Goal: Transaction & Acquisition: Book appointment/travel/reservation

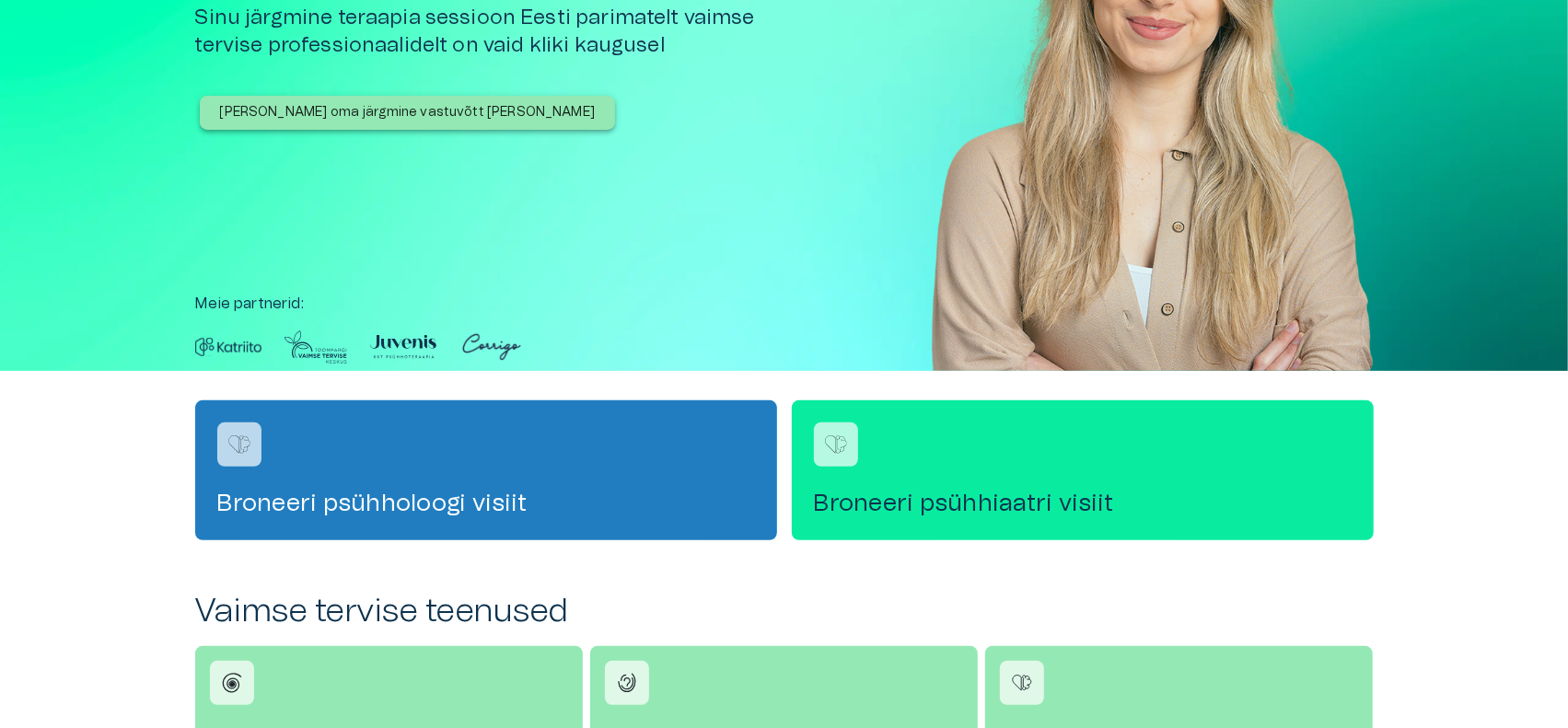
scroll to position [277, 0]
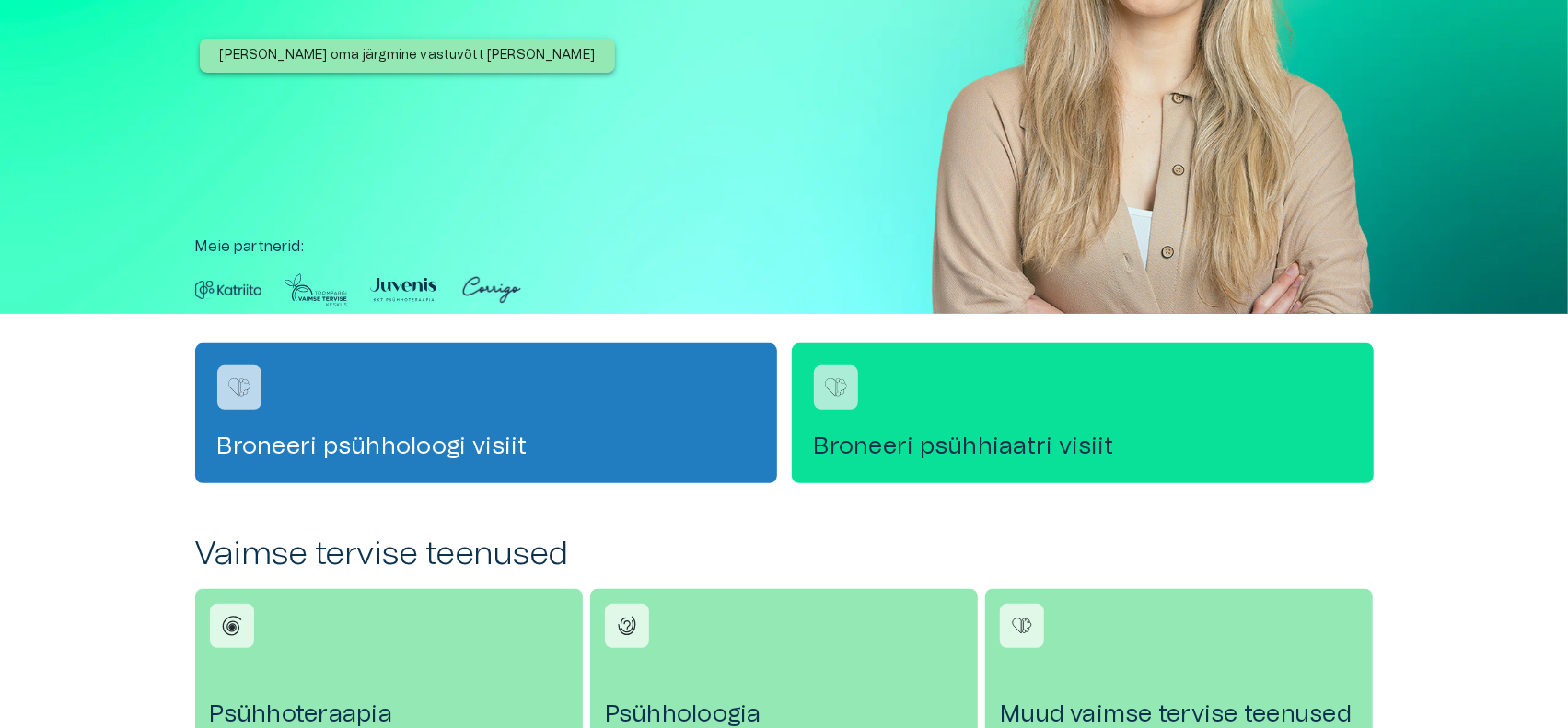
click at [891, 416] on div "Broneeri psühhiaatri visiit" at bounding box center [1081, 413] width 581 height 140
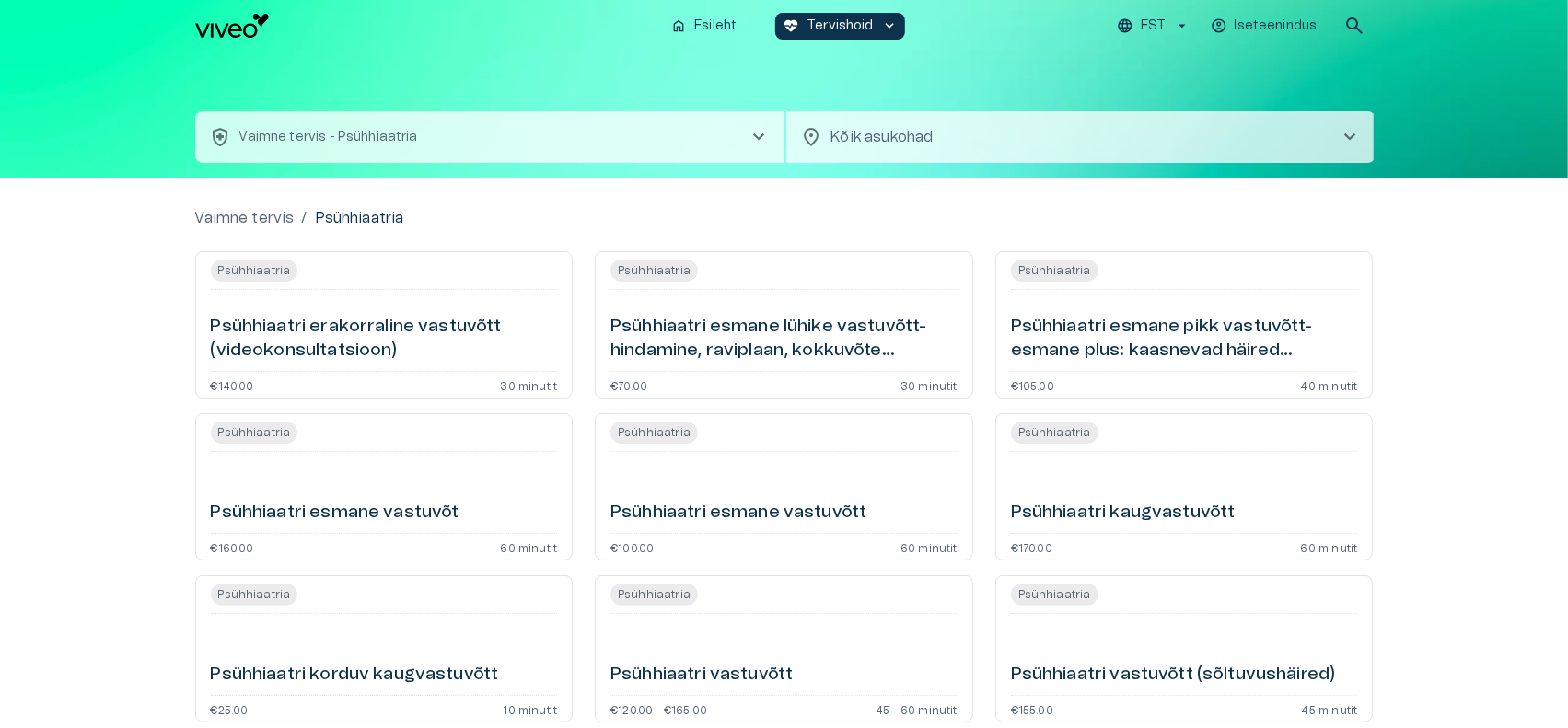
click at [370, 509] on h6 "Psühhiaatri esmane vastuvõt" at bounding box center [334, 513] width 248 height 25
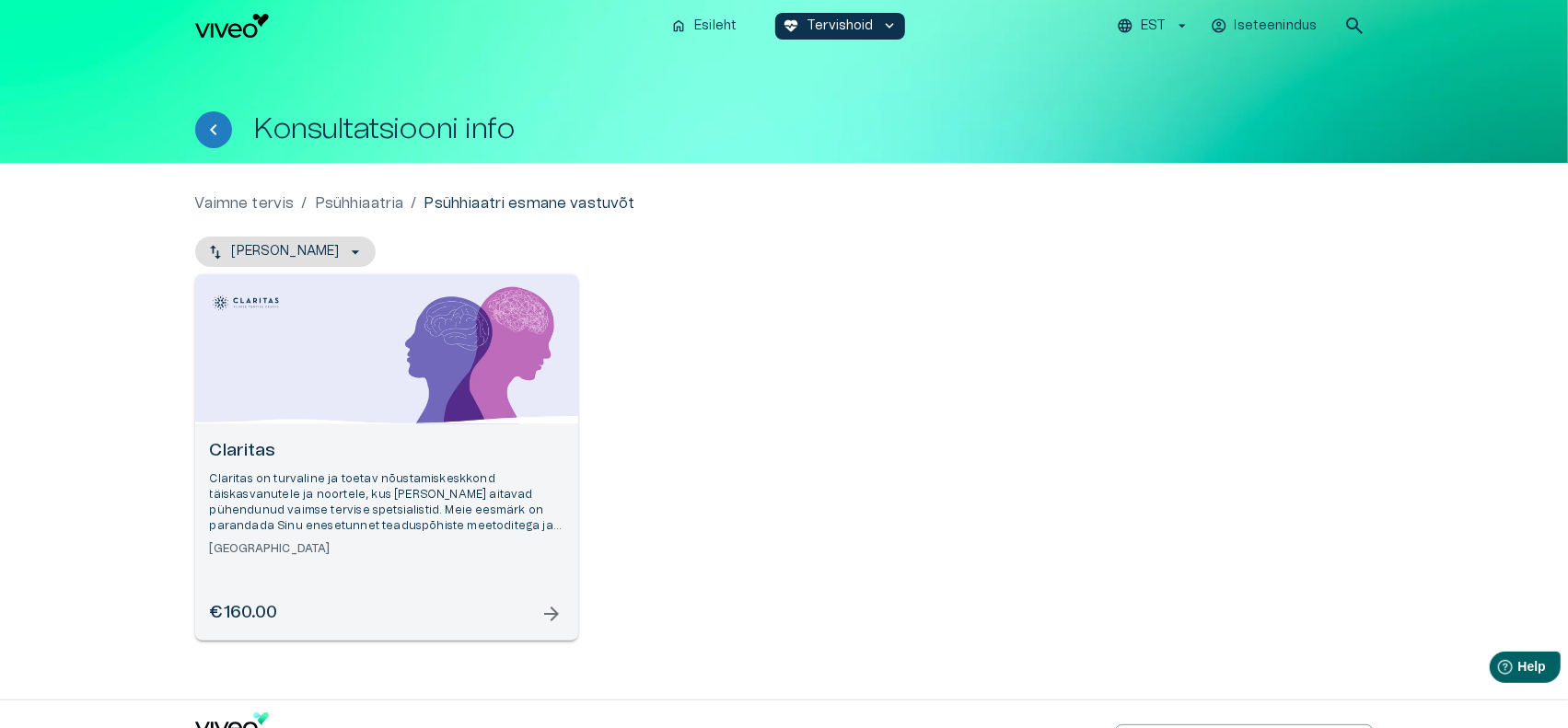
click at [322, 516] on p "Claritas on turvaline ja toetav nõustamiskeskkond täiskasvanutele ja noortele, …" at bounding box center [386, 503] width 353 height 63
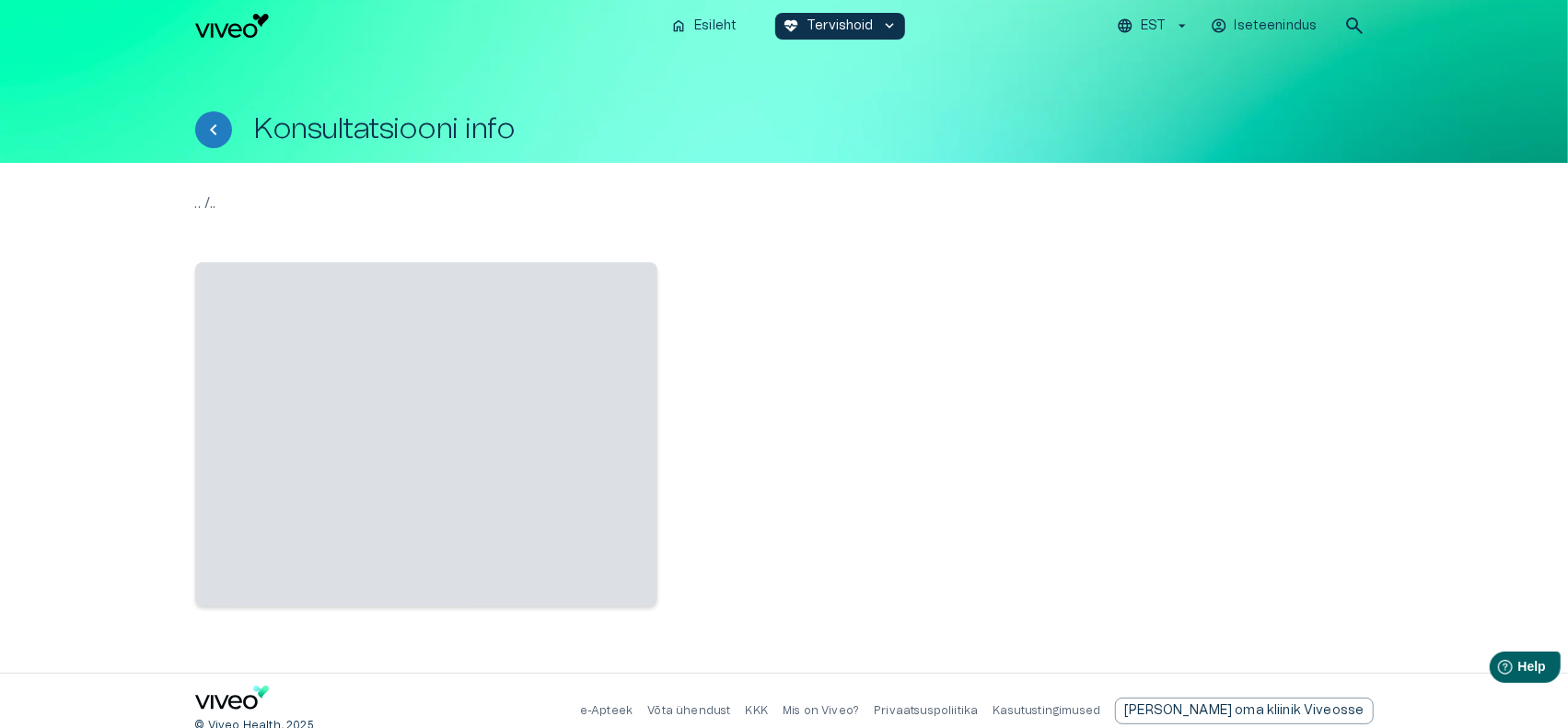
scroll to position [9, 0]
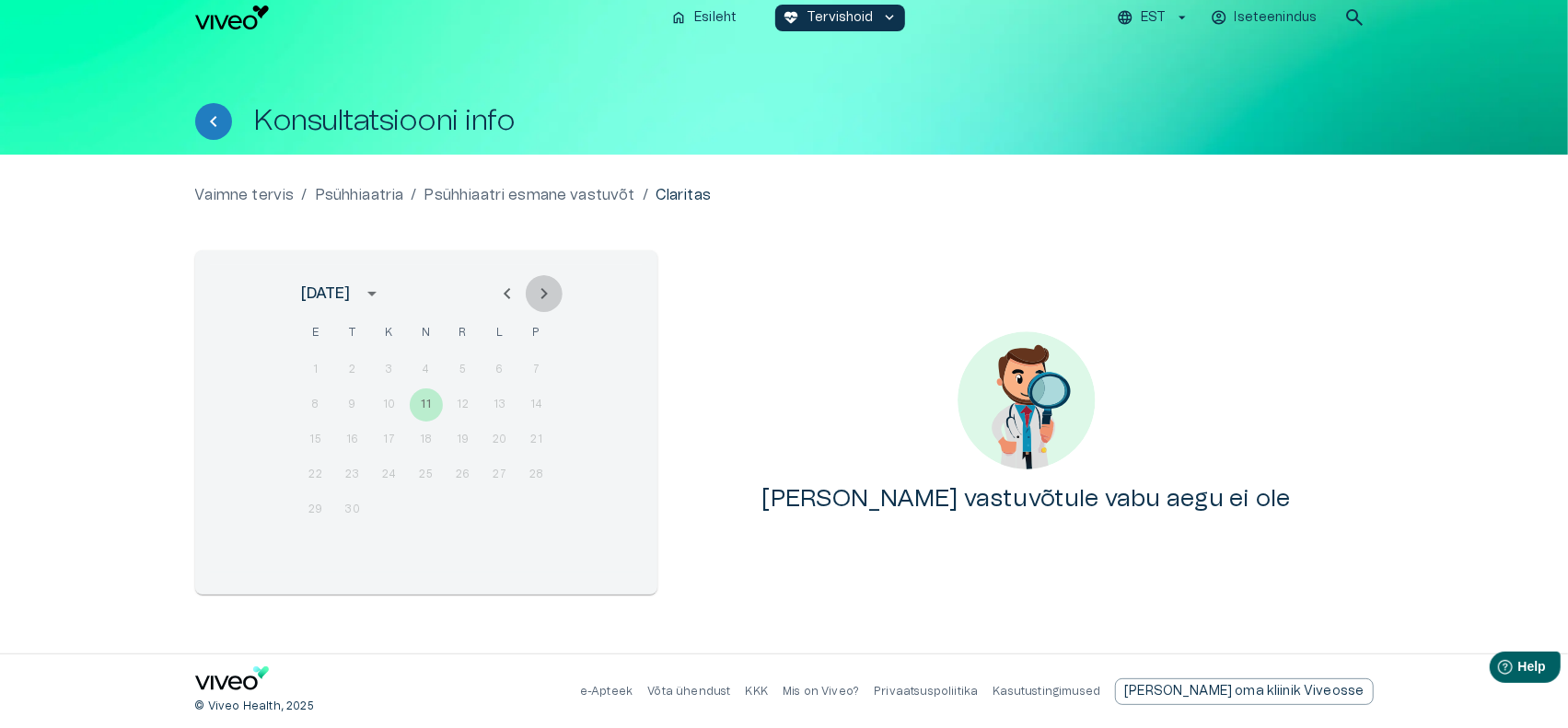
click at [529, 295] on button "Next month" at bounding box center [544, 293] width 36 height 36
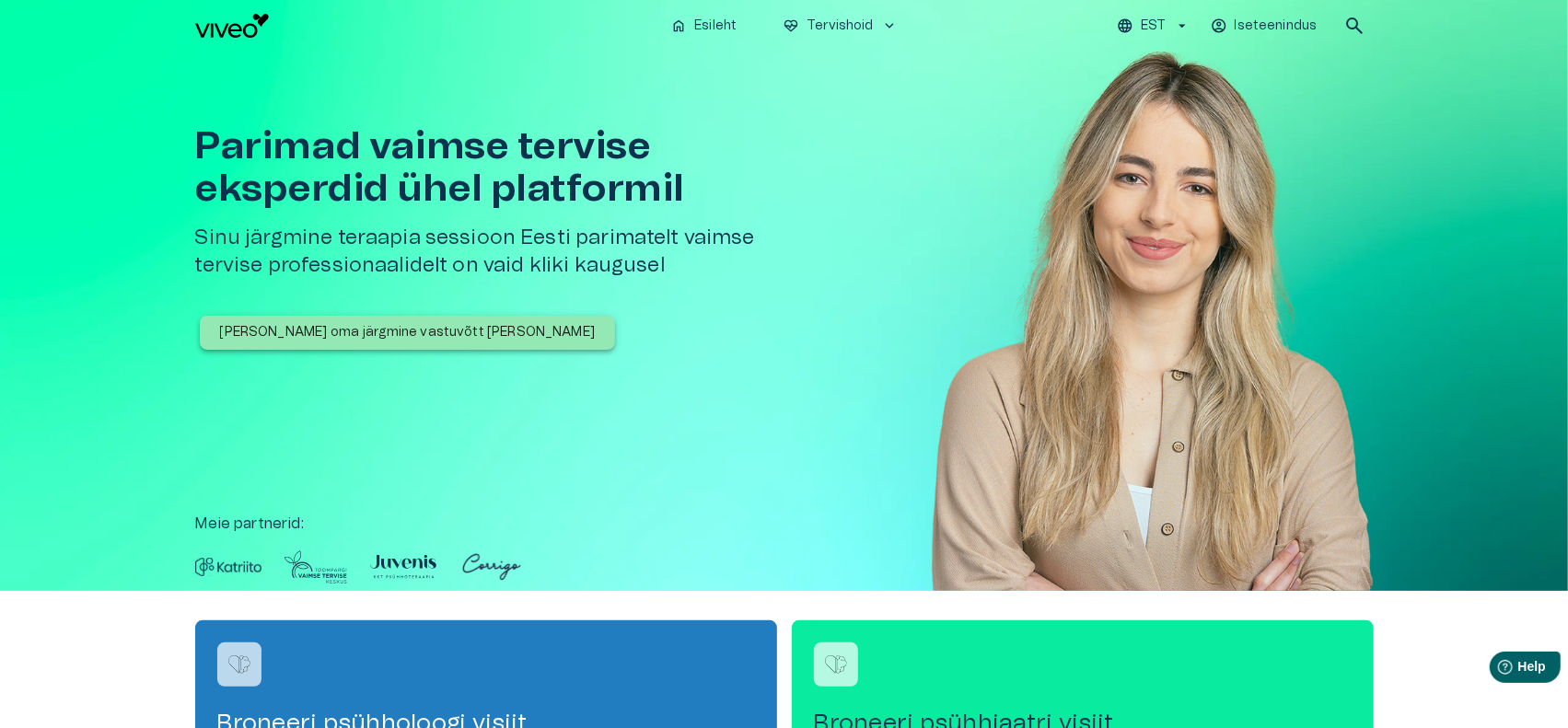
scroll to position [277, 0]
